Goal: Task Accomplishment & Management: Use online tool/utility

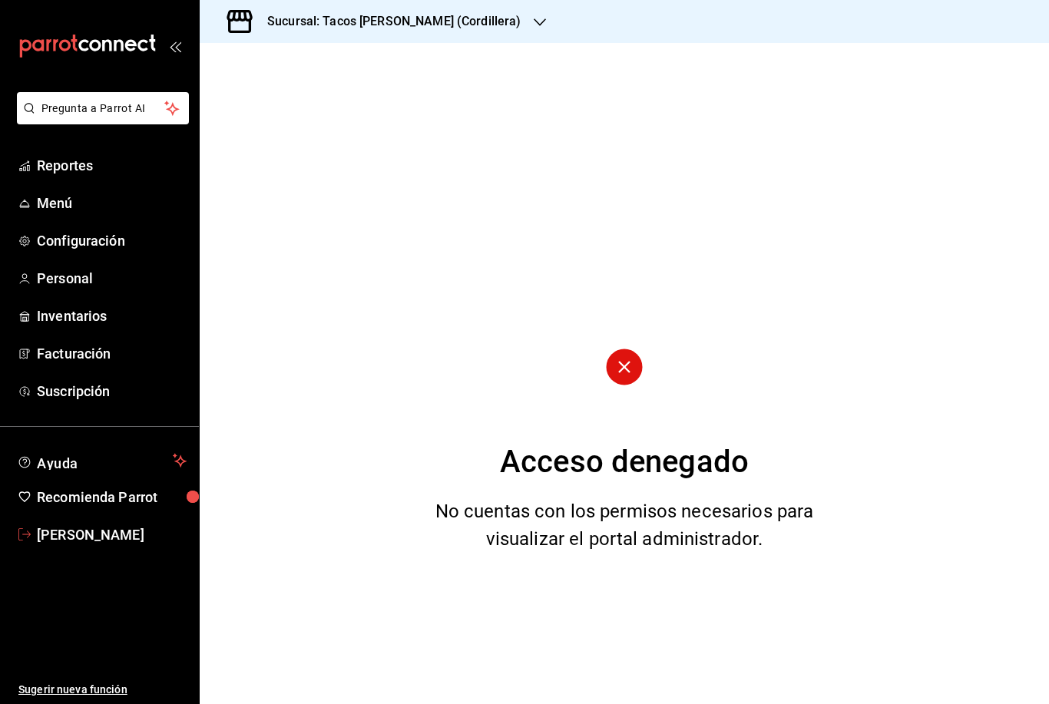
click at [51, 550] on link "[PERSON_NAME]" at bounding box center [99, 534] width 199 height 33
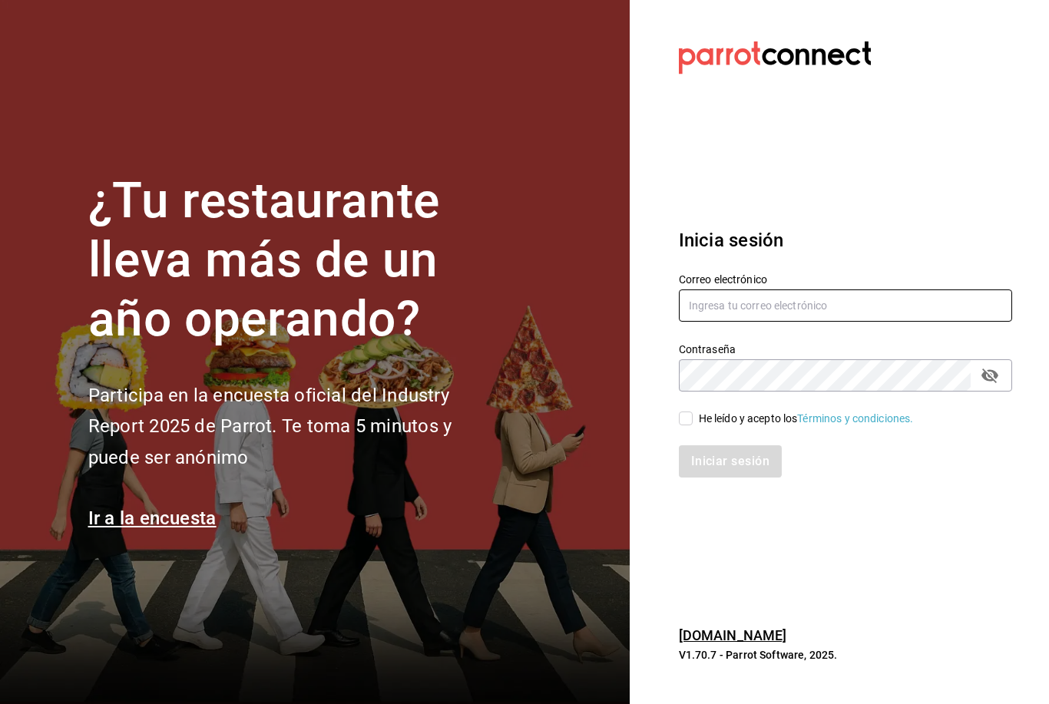
click at [707, 322] on input "text" at bounding box center [845, 305] width 333 height 32
type input "[EMAIL_ADDRESS][DOMAIN_NAME]"
click at [688, 451] on div "Iniciar sesión" at bounding box center [836, 452] width 352 height 51
click at [688, 425] on input "He leído y acepto los Términos y condiciones." at bounding box center [686, 419] width 14 height 14
checkbox input "true"
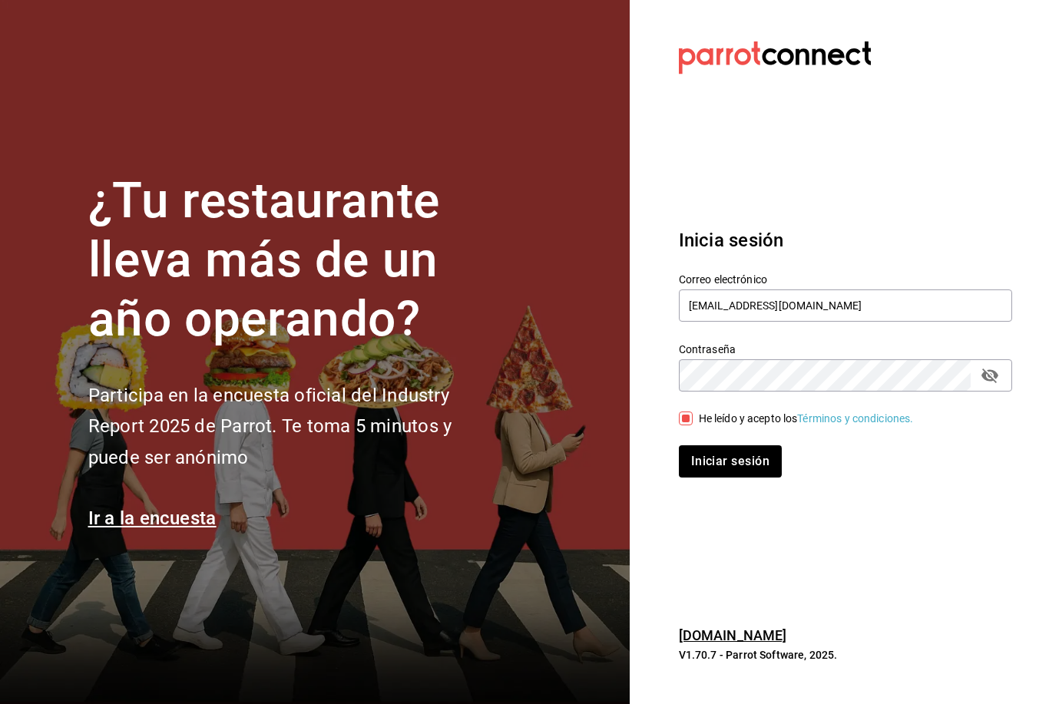
click at [702, 468] on div "Iniciar sesión" at bounding box center [836, 452] width 352 height 51
click at [710, 478] on button "Iniciar sesión" at bounding box center [731, 461] width 104 height 32
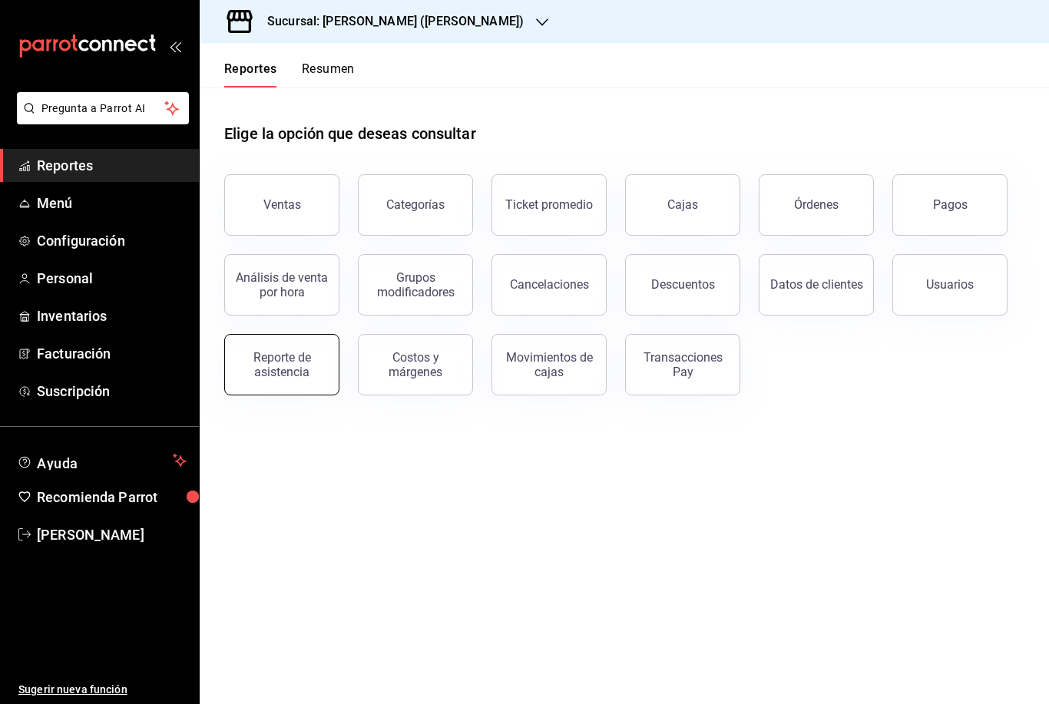
click at [286, 367] on div "Reporte de asistencia" at bounding box center [281, 364] width 95 height 29
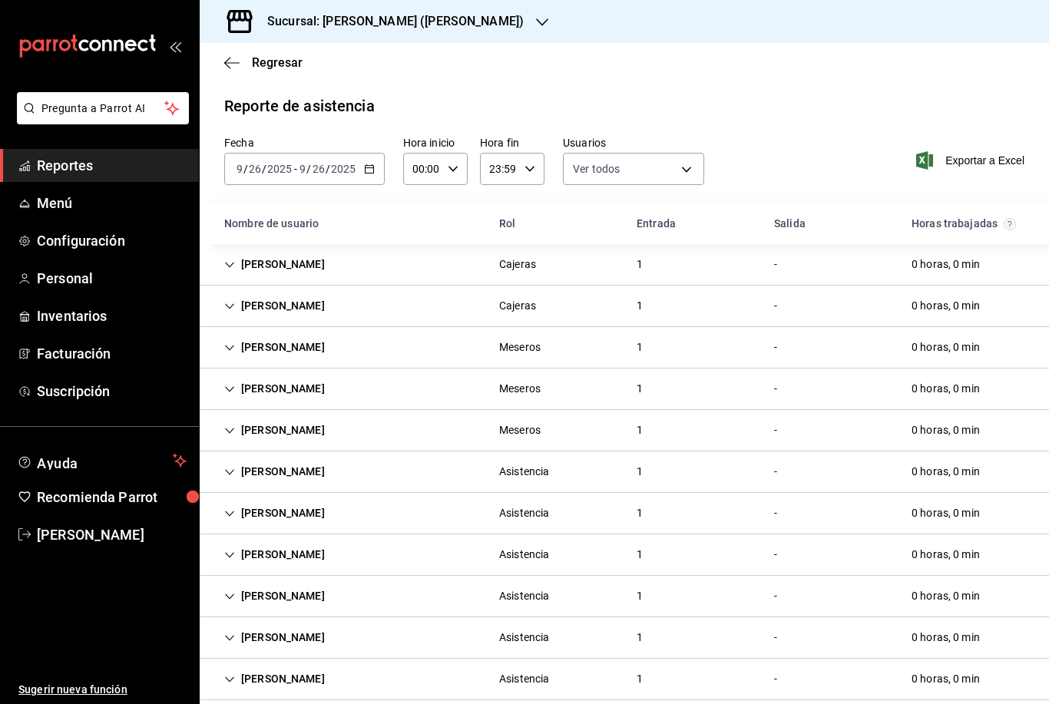
click at [260, 170] on input "26" at bounding box center [255, 169] width 14 height 12
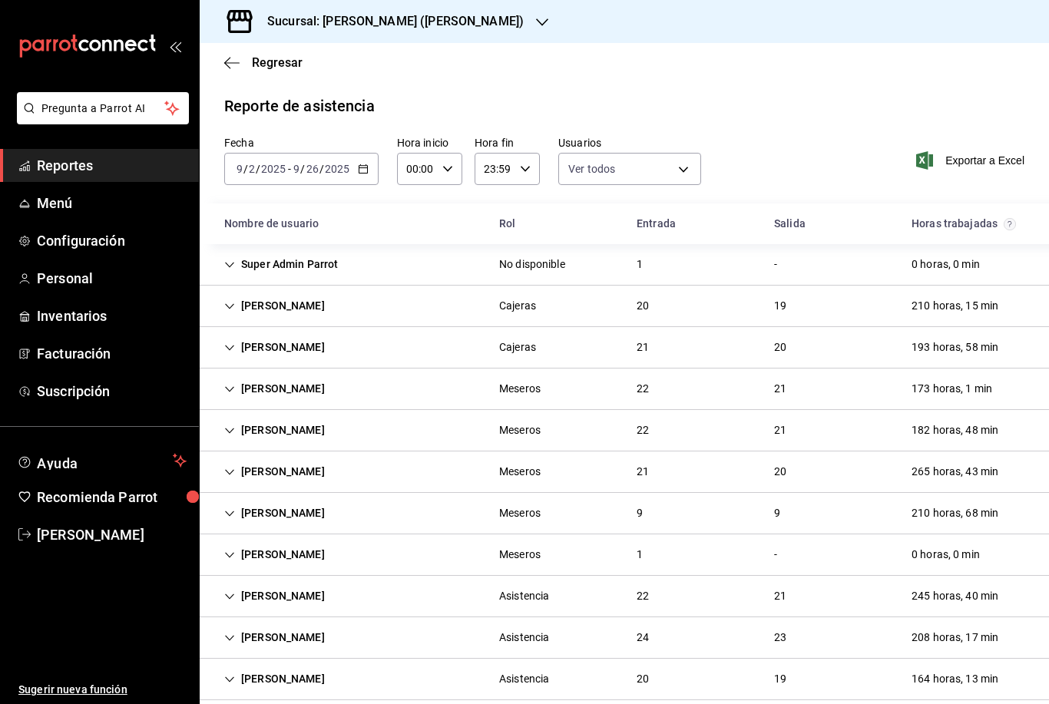
click at [258, 167] on span "/" at bounding box center [258, 169] width 5 height 12
click at [253, 171] on input "2" at bounding box center [252, 169] width 8 height 12
click at [962, 151] on span "Exportar a Excel" at bounding box center [971, 160] width 105 height 18
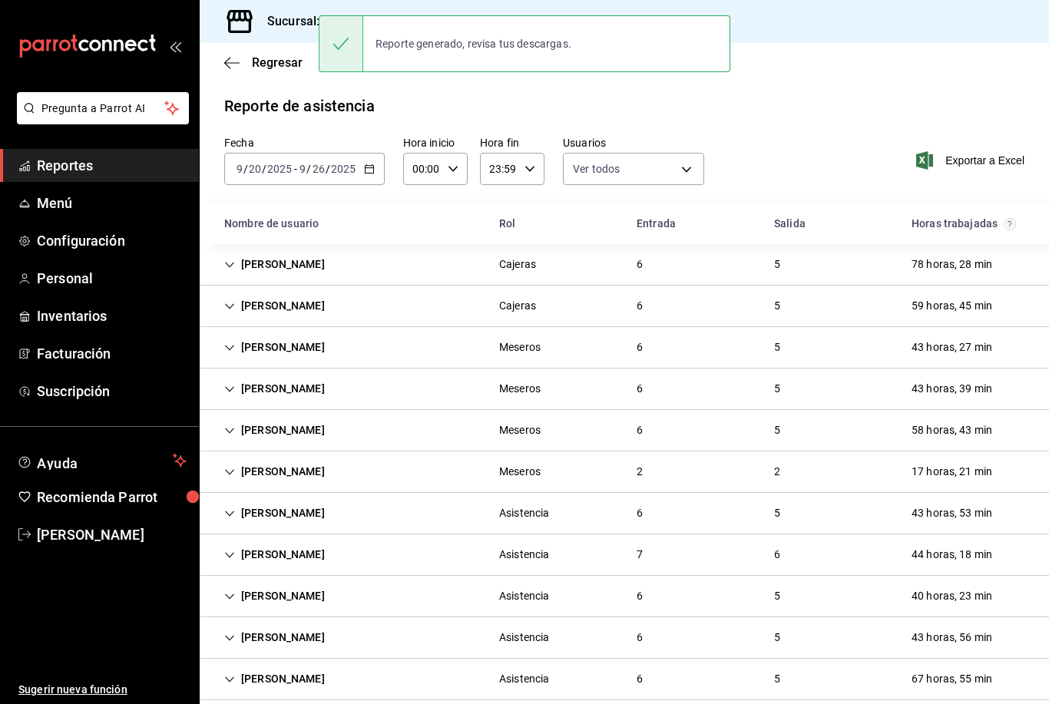
click at [792, 94] on div "Reporte de asistencia" at bounding box center [624, 105] width 800 height 23
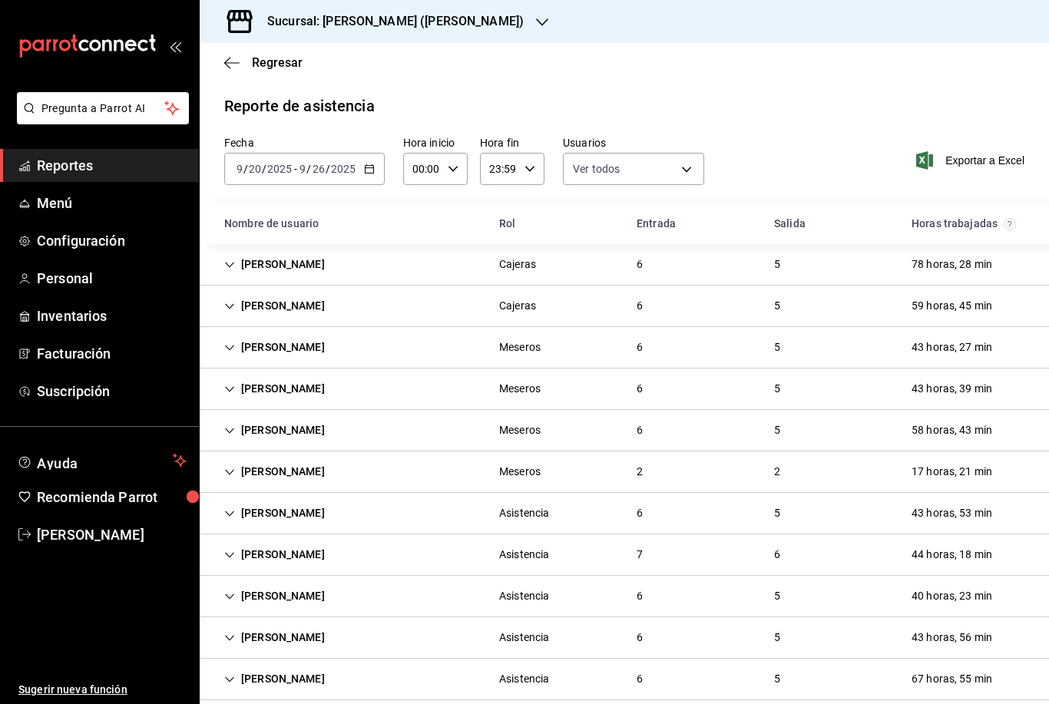
click at [499, 33] on div "Sucursal: Tacos don Pedro (bartolomeo)" at bounding box center [383, 21] width 342 height 43
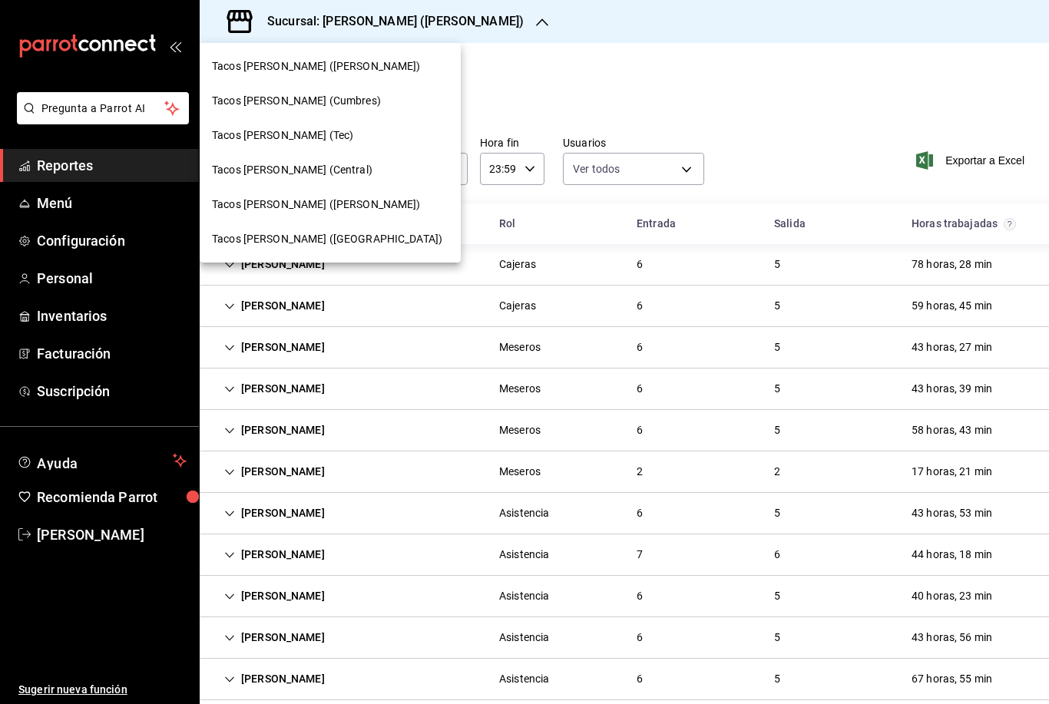
click at [336, 104] on span "Tacos Don Pedro (Cumbres)" at bounding box center [296, 101] width 169 height 16
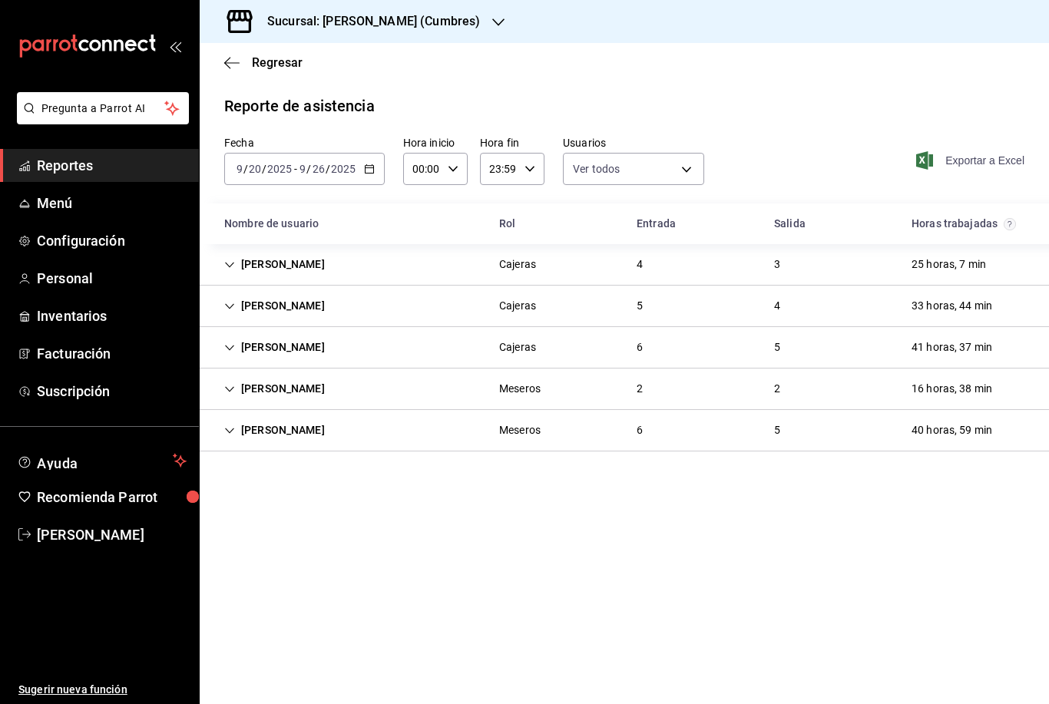
click at [916, 153] on icon "button" at bounding box center [924, 160] width 17 height 18
drag, startPoint x: 885, startPoint y: 0, endPoint x: -1, endPoint y: -1, distance: 885.4
click at [0, 0] on html "Pregunta a Parrot AI Reportes Menú Configuración Personal Inventarios Facturaci…" at bounding box center [524, 352] width 1049 height 704
click at [473, 20] on h3 "Sucursal: Tacos Don Pedro (Cumbres)" at bounding box center [367, 21] width 225 height 18
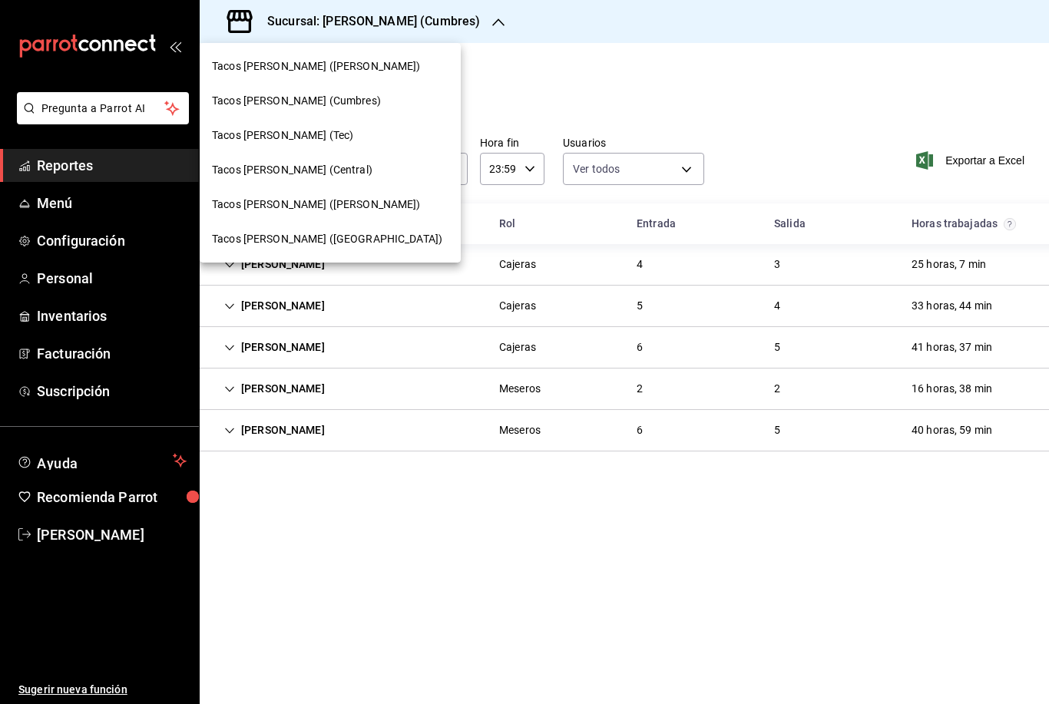
click at [331, 141] on div "Tacos don Pedro (Tec)" at bounding box center [330, 135] width 237 height 16
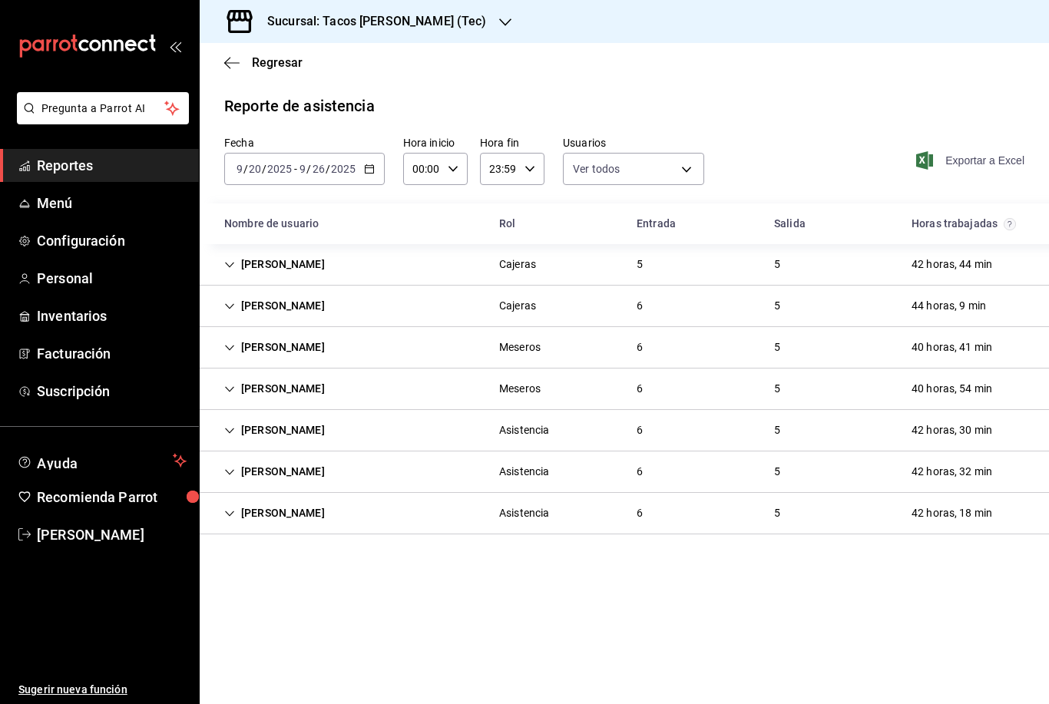
click at [921, 166] on icon "button" at bounding box center [924, 160] width 17 height 18
click at [941, 169] on span "Exportar a Excel" at bounding box center [971, 160] width 105 height 18
drag, startPoint x: 895, startPoint y: 8, endPoint x: 689, endPoint y: 81, distance: 219.3
click at [0, 0] on html "Pregunta a Parrot AI Reportes Menú Configuración Personal Inventarios Facturaci…" at bounding box center [524, 352] width 1049 height 704
click at [499, 25] on icon "button" at bounding box center [505, 22] width 12 height 12
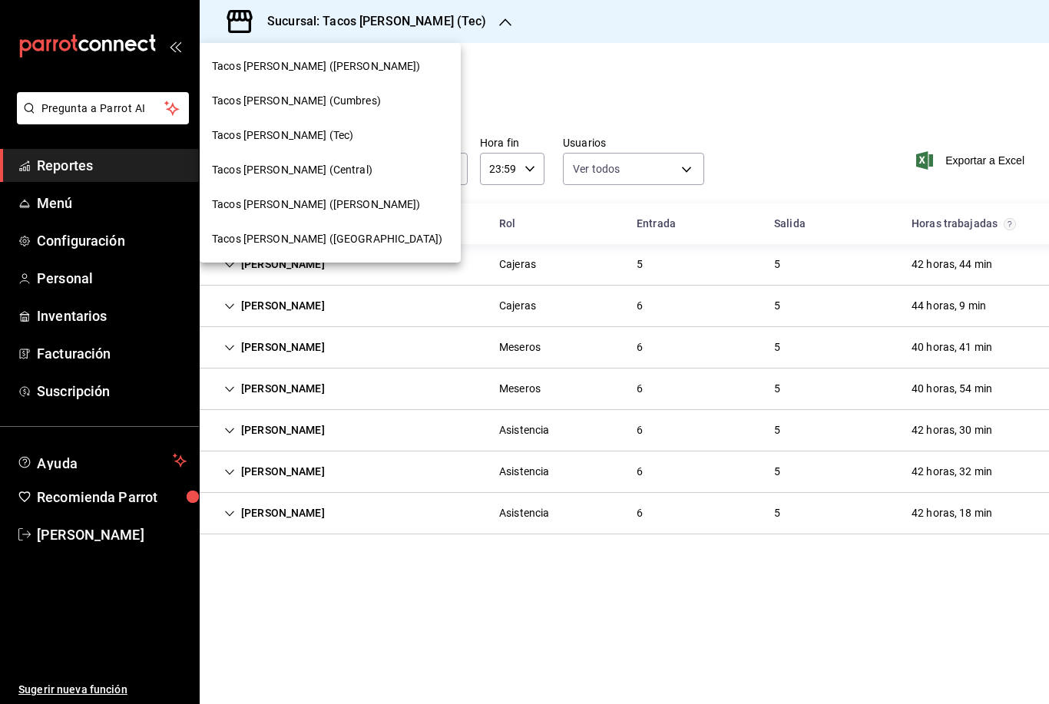
click at [329, 174] on span "Tacos Don Pedro (Central)" at bounding box center [292, 170] width 160 height 16
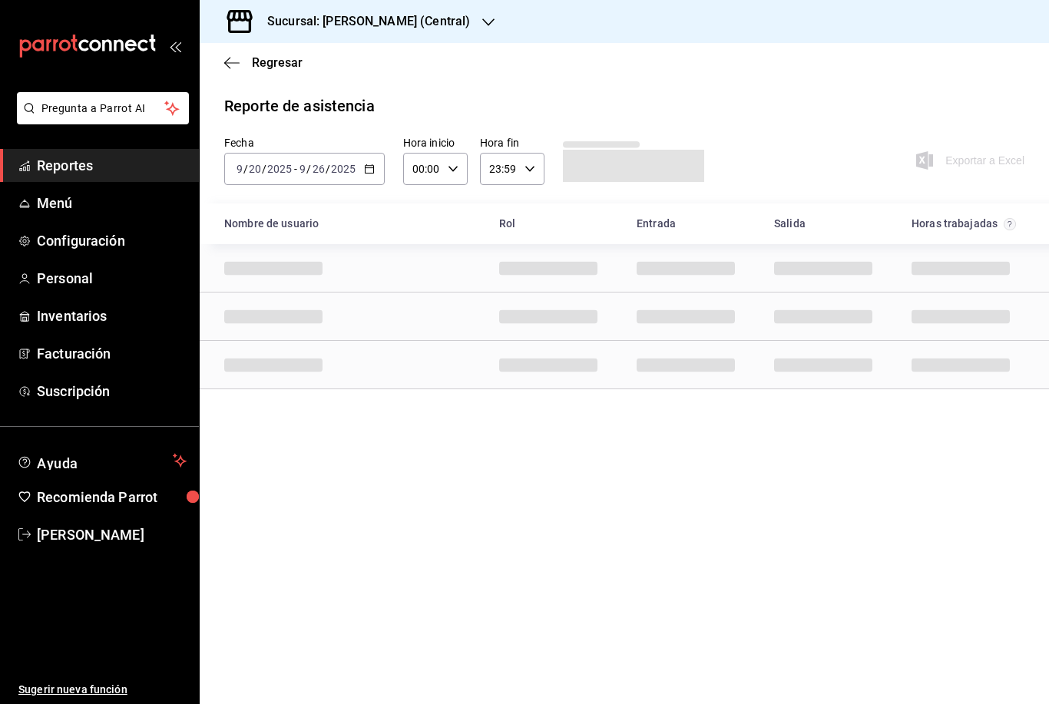
drag, startPoint x: 1005, startPoint y: 93, endPoint x: -1, endPoint y: -1, distance: 1010.3
click at [0, 0] on html "Pregunta a Parrot AI Reportes Menú Configuración Personal Inventarios Facturaci…" at bounding box center [524, 352] width 1049 height 704
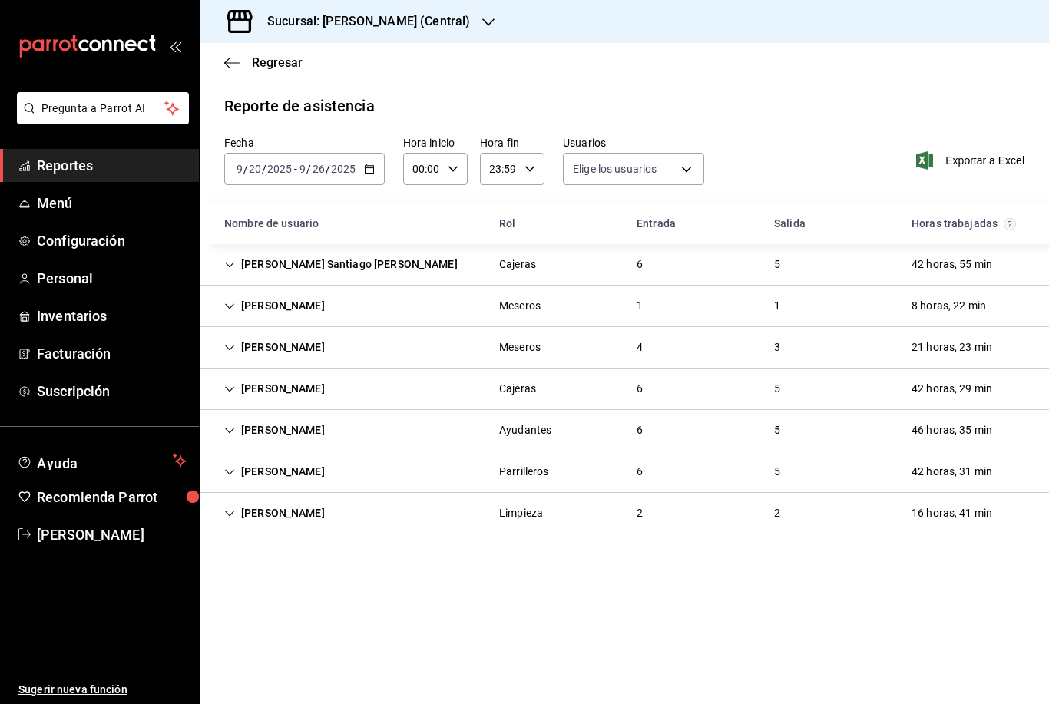
type input "0cf593d1-5539-49a1-9692-2fee09df5de3,aad07810-888b-4998-a43b-ac9dc7ac225d,aa617…"
drag, startPoint x: 933, startPoint y: 174, endPoint x: 933, endPoint y: 159, distance: 14.6
click at [933, 174] on div "Exportar a Excel" at bounding box center [953, 160] width 141 height 49
click at [927, 160] on icon "button" at bounding box center [924, 160] width 17 height 18
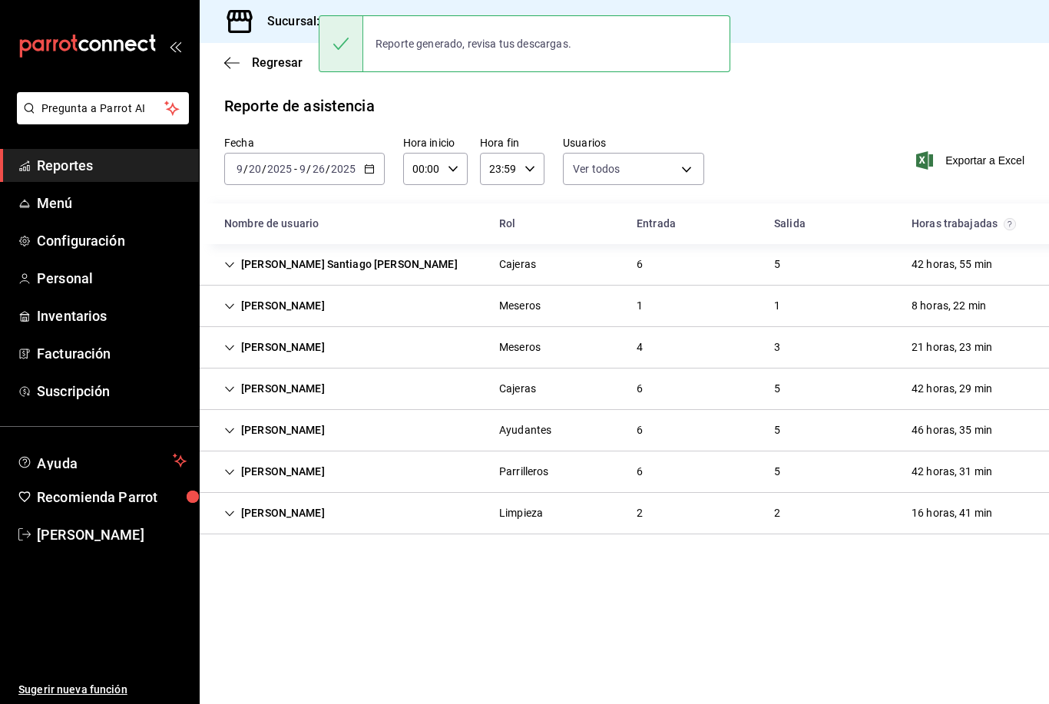
click at [493, 116] on div "Reporte de asistencia" at bounding box center [624, 105] width 800 height 23
click at [296, 19] on h3 "Sucursal: Tacos Don Pedro (Central)" at bounding box center [362, 21] width 215 height 18
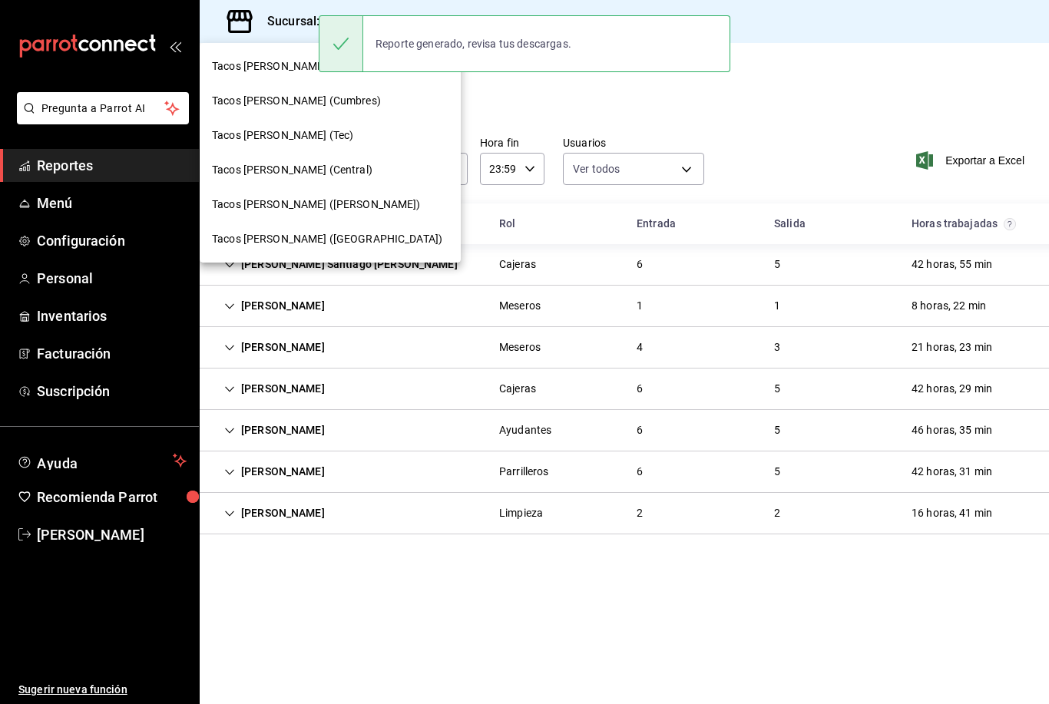
click at [620, 114] on div at bounding box center [524, 352] width 1049 height 704
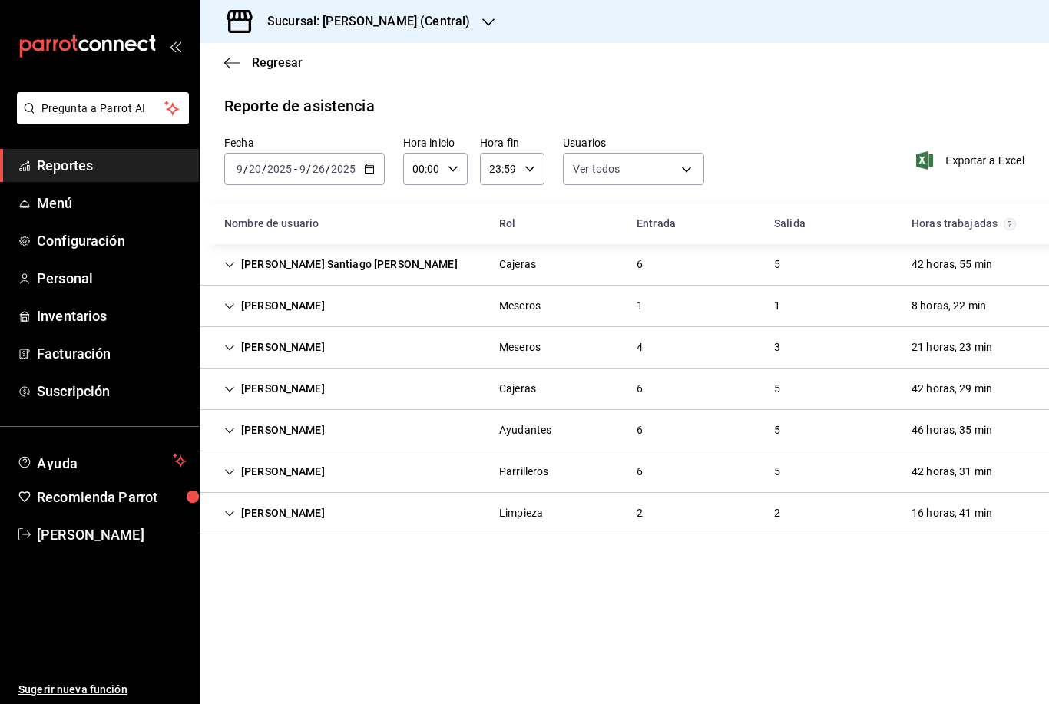
click at [485, 25] on icon "button" at bounding box center [488, 22] width 12 height 12
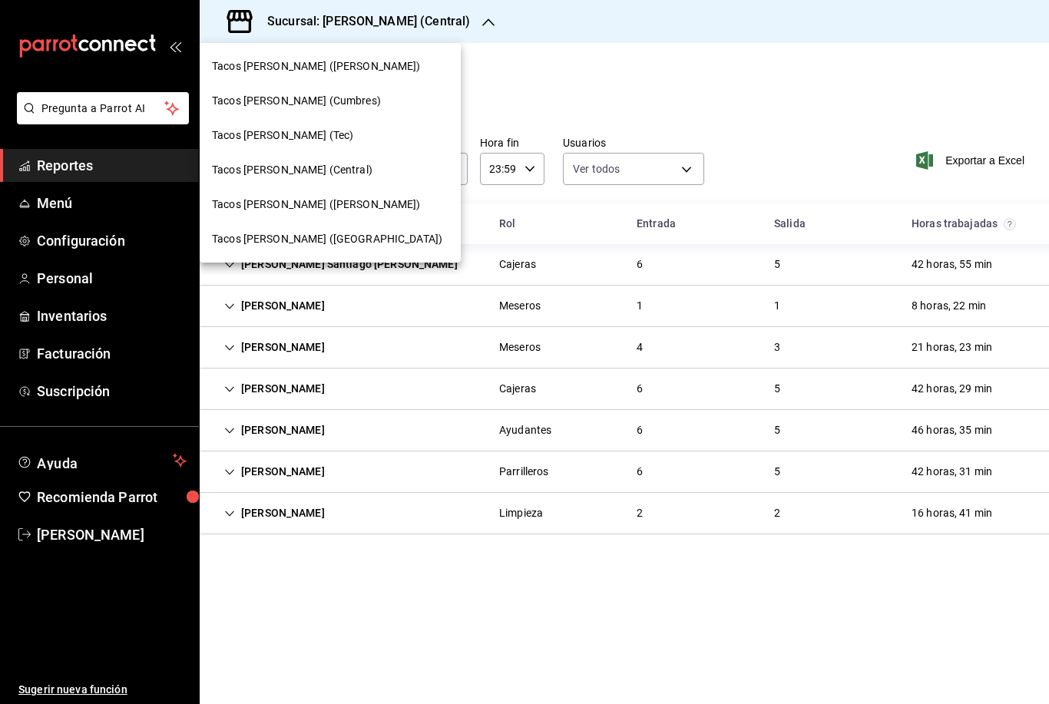
click at [332, 203] on span "Tacos don Pedro (Escobedo)" at bounding box center [316, 205] width 209 height 16
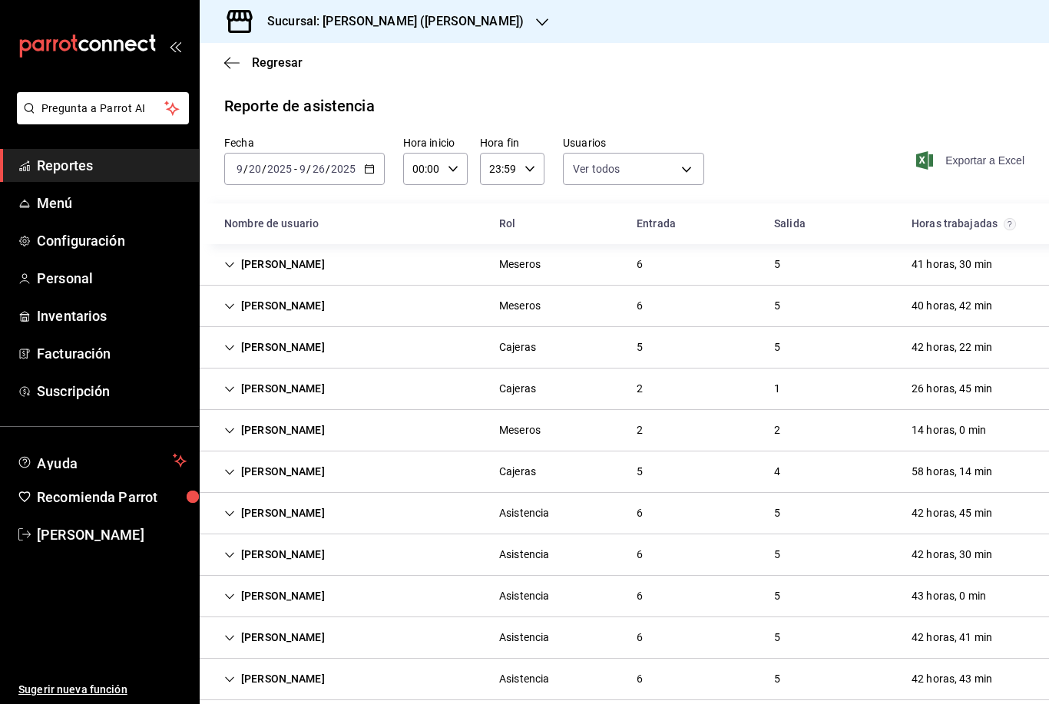
click at [944, 164] on span "Exportar a Excel" at bounding box center [971, 160] width 105 height 18
click at [455, 29] on h3 "Sucursal: Tacos don Pedro (Escobedo)" at bounding box center [389, 21] width 269 height 18
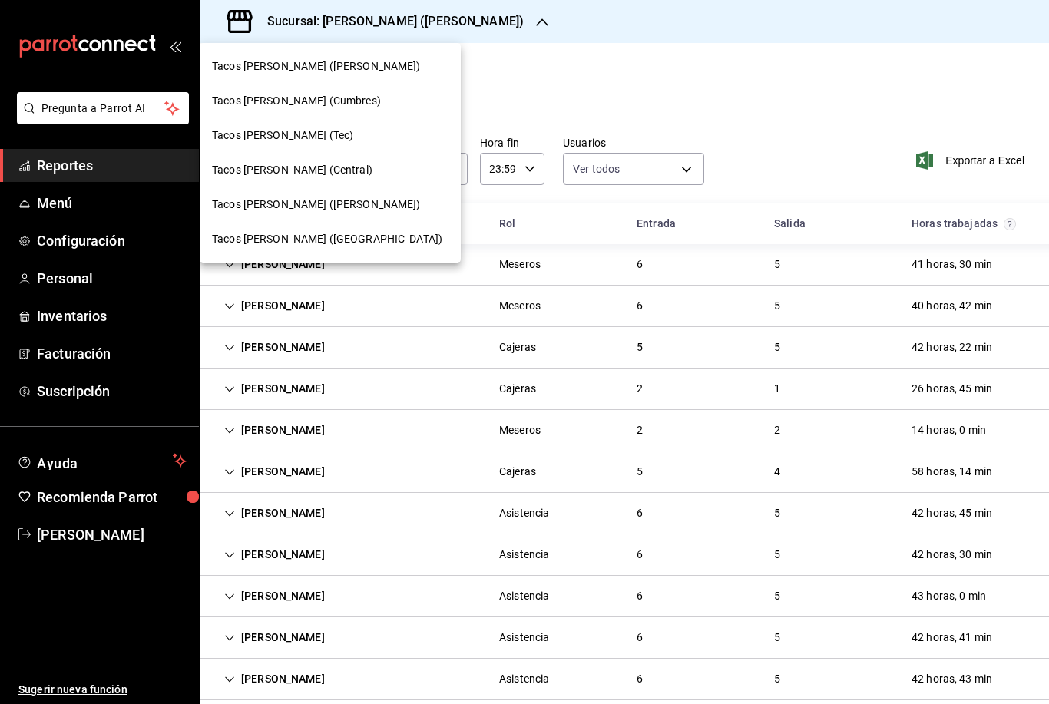
click at [349, 250] on div "Tacos don Pedro (Cordillera)" at bounding box center [330, 239] width 261 height 35
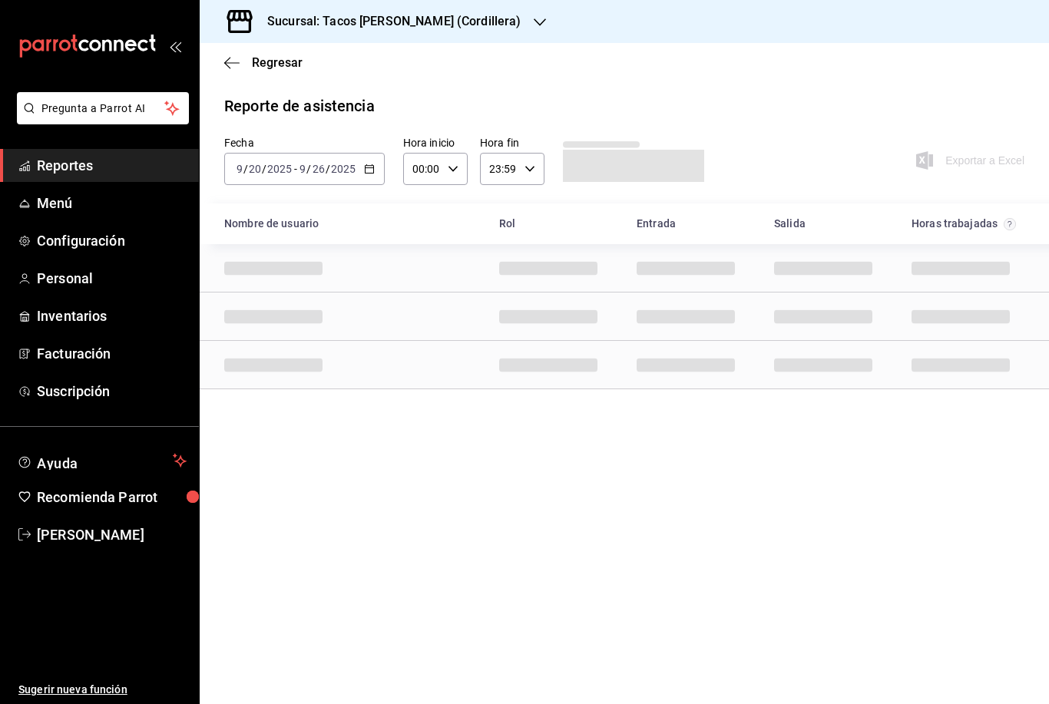
scroll to position [49, 0]
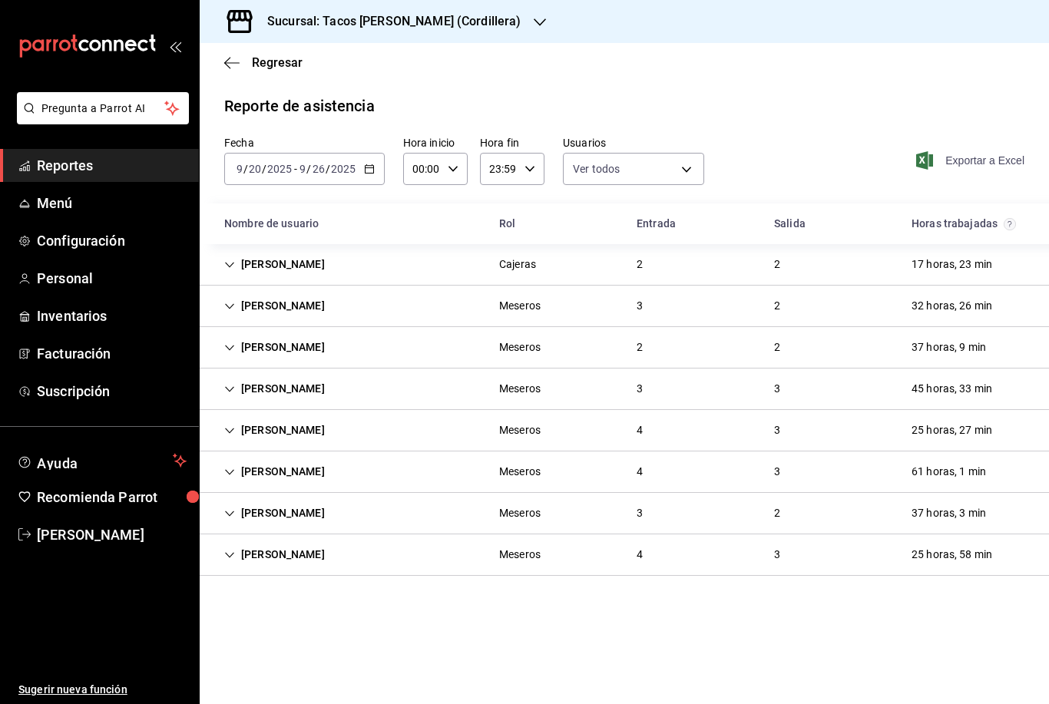
click at [987, 151] on span "Exportar a Excel" at bounding box center [971, 160] width 105 height 18
drag, startPoint x: 918, startPoint y: 1, endPoint x: -1, endPoint y: -50, distance: 919.8
click at [0, 0] on html "Pregunta a Parrot AI Reportes Menú Configuración Personal Inventarios Facturaci…" at bounding box center [524, 352] width 1049 height 704
drag, startPoint x: 895, startPoint y: 5, endPoint x: -1, endPoint y: -50, distance: 897.8
click at [0, 0] on html "Pregunta a Parrot AI Reportes Menú Configuración Personal Inventarios Facturaci…" at bounding box center [524, 352] width 1049 height 704
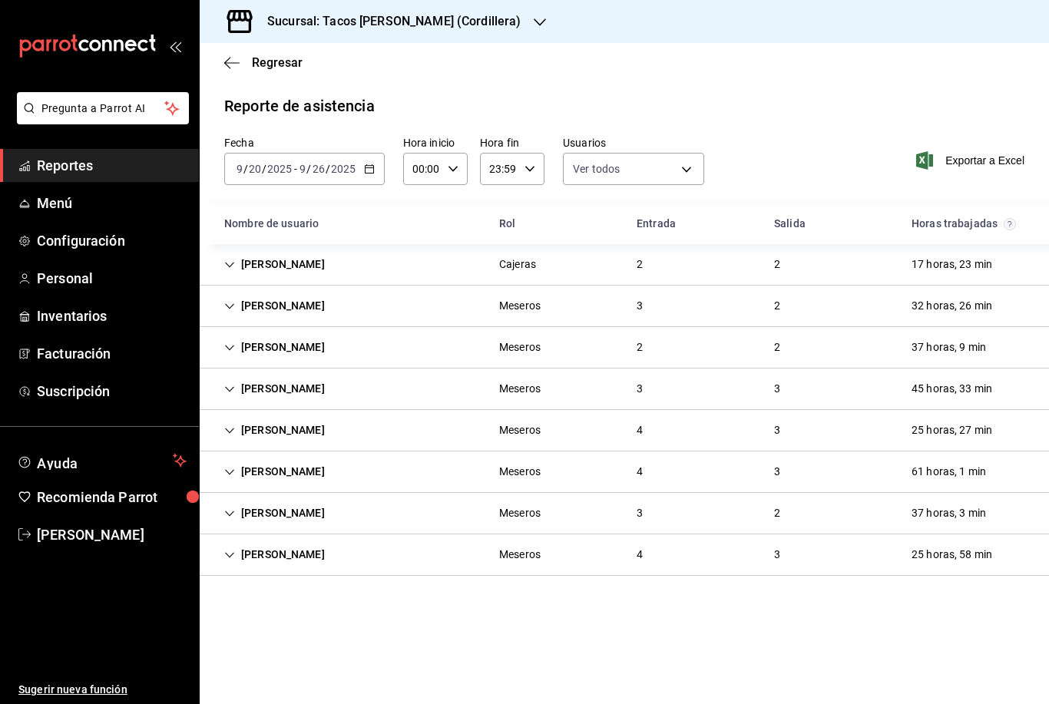
drag, startPoint x: 855, startPoint y: 2, endPoint x: 688, endPoint y: 88, distance: 188.2
click at [0, 0] on html "Pregunta a Parrot AI Reportes Menú Configuración Personal Inventarios Facturaci…" at bounding box center [524, 352] width 1049 height 704
